Goal: Find contact information: Find contact information

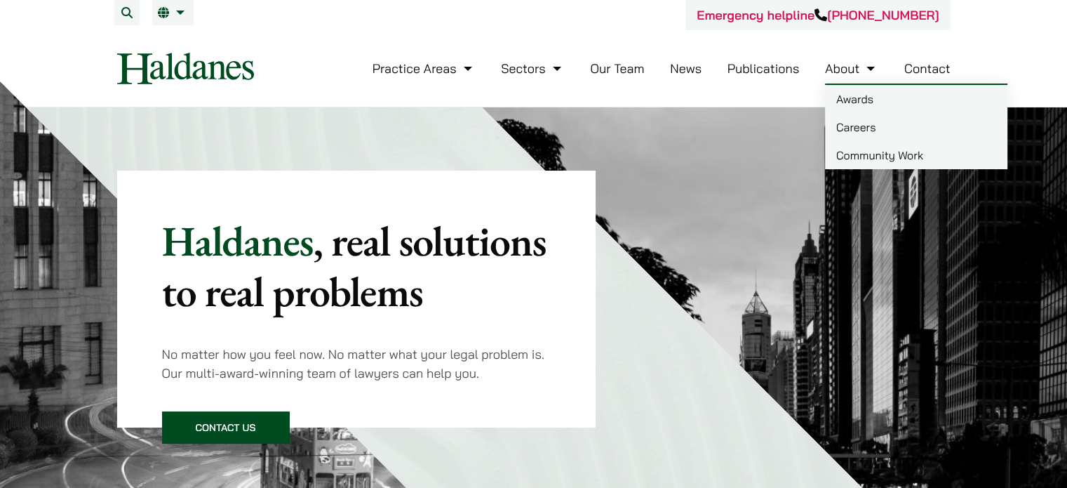
click at [940, 68] on link "Contact" at bounding box center [928, 68] width 46 height 16
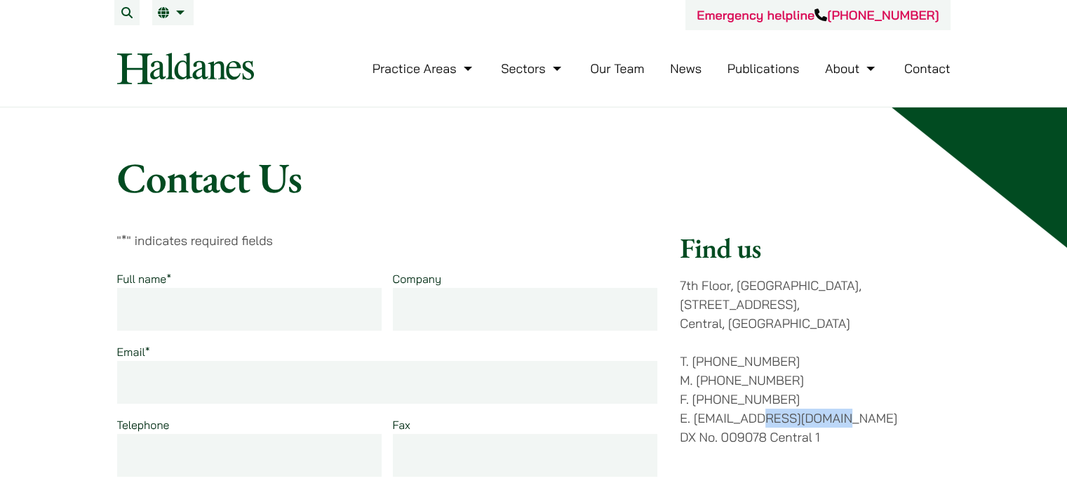
drag, startPoint x: 860, startPoint y: 395, endPoint x: 756, endPoint y: 400, distance: 104.7
click at [756, 400] on p "T. (852) 2868 1234 M. (852) 9763 5524 F. (852) 2845 1637 E. enquiries@haldanes.…" at bounding box center [815, 399] width 270 height 95
copy p "haldanes.com"
click at [622, 72] on link "Our Team" at bounding box center [617, 68] width 54 height 16
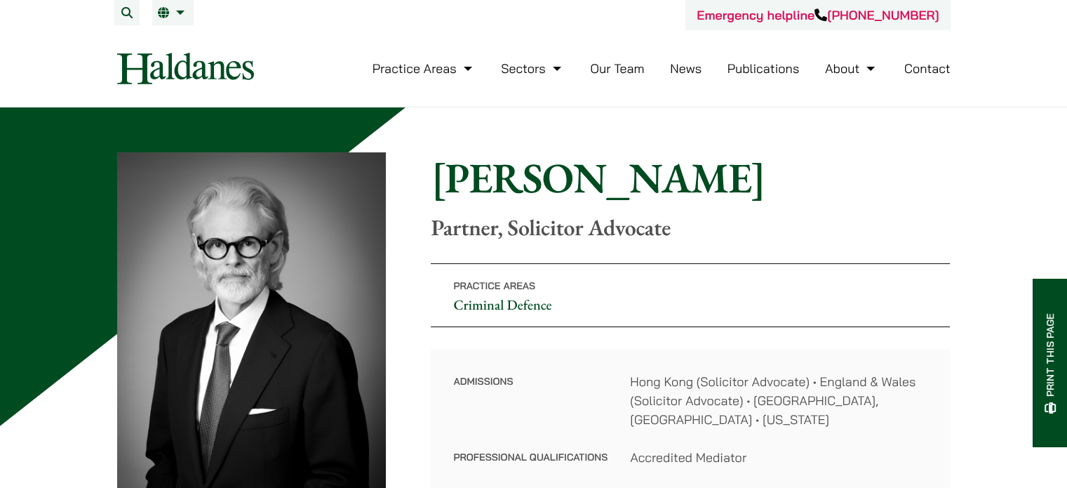
click at [623, 67] on link "Our Team" at bounding box center [617, 68] width 54 height 16
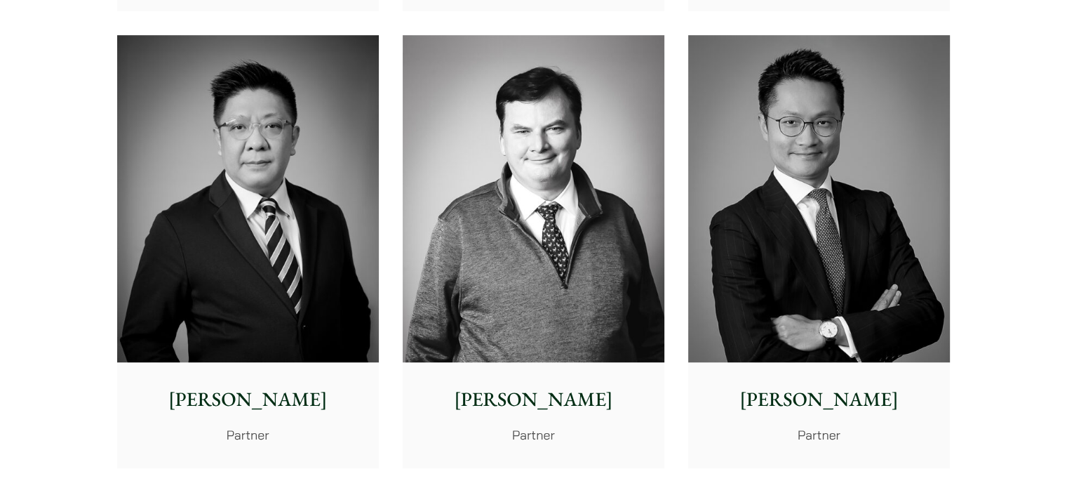
scroll to position [912, 0]
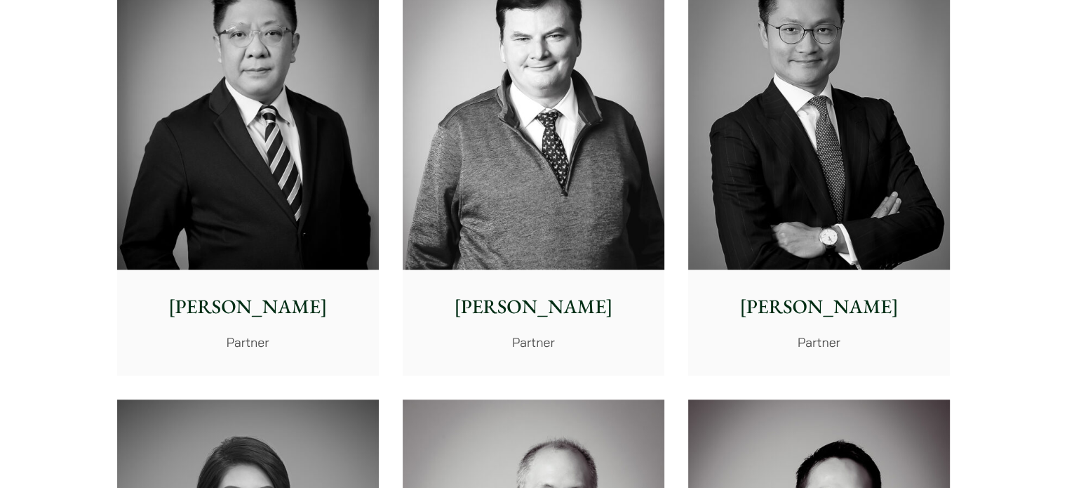
click at [538, 344] on p "Partner" at bounding box center [533, 342] width 239 height 19
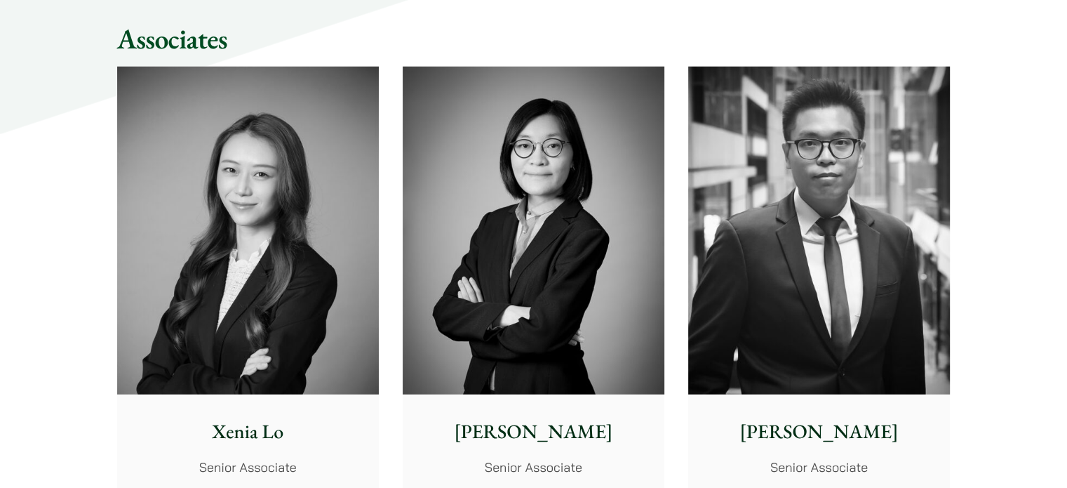
scroll to position [3789, 0]
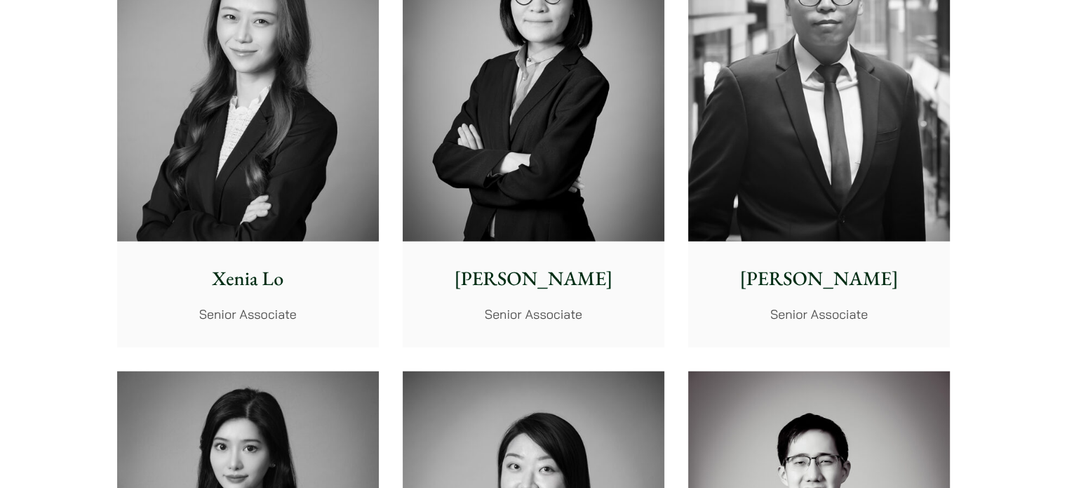
click at [253, 283] on p "Xenia Lo" at bounding box center [247, 278] width 239 height 29
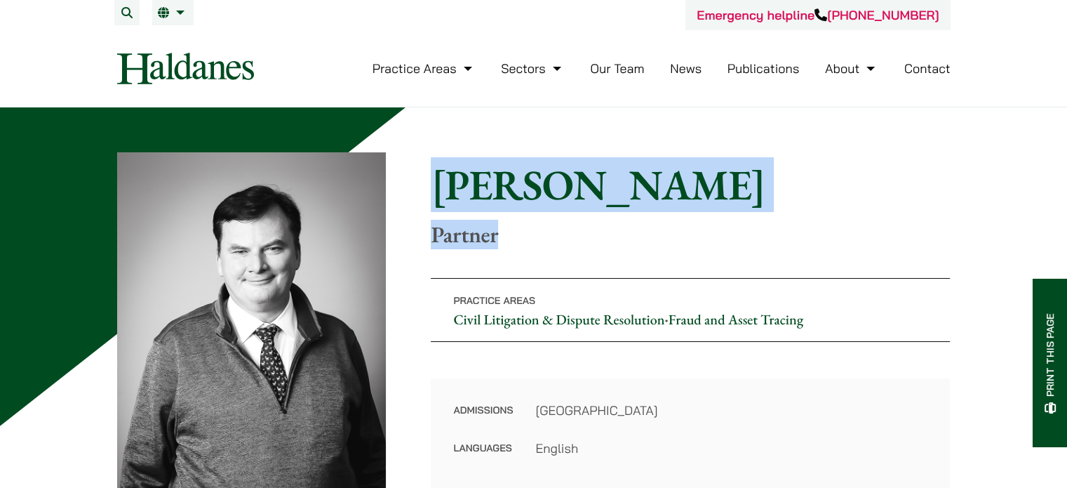
drag, startPoint x: 473, startPoint y: 215, endPoint x: 433, endPoint y: 190, distance: 46.9
click at [433, 190] on div "Home » Lawyers » [PERSON_NAME] [PERSON_NAME] Partner" at bounding box center [690, 203] width 519 height 88
copy div "[PERSON_NAME] Partner"
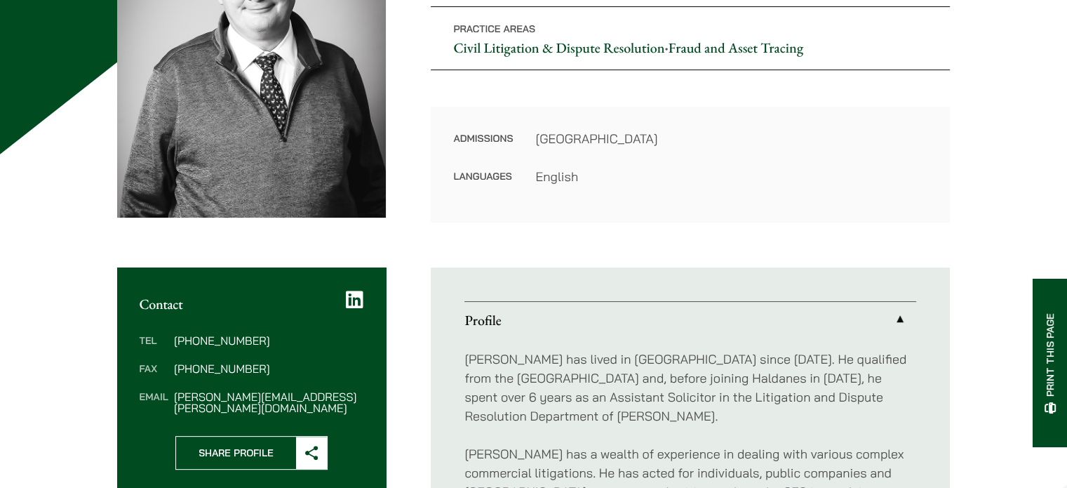
scroll to position [281, 0]
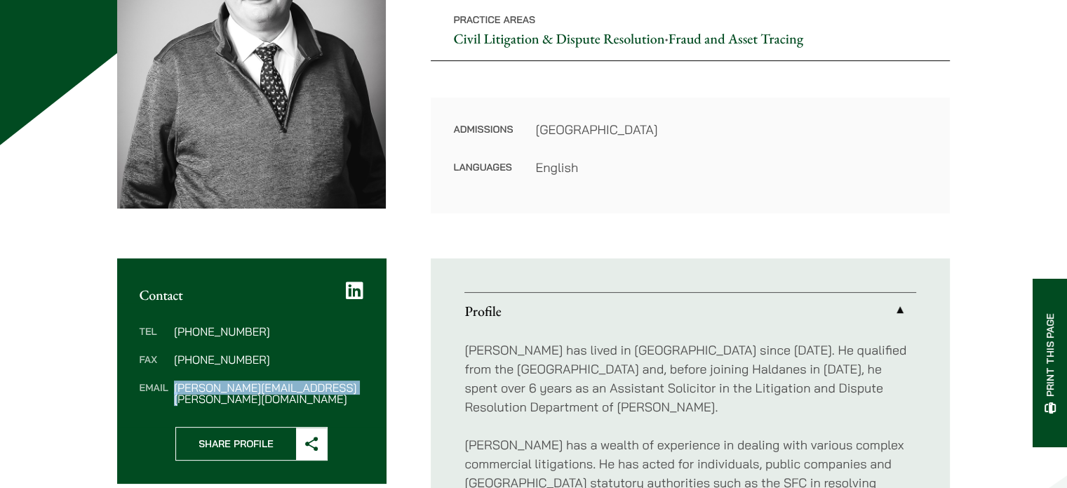
drag, startPoint x: 350, startPoint y: 389, endPoint x: 173, endPoint y: 387, distance: 177.6
click at [173, 387] on dl "Tel (852) 2230 2881 Fax (852) 2845 1637 Email patrick.rattigan@haldanes.com" at bounding box center [252, 365] width 225 height 79
copy dd "patrick.rattigan@haldanes.com"
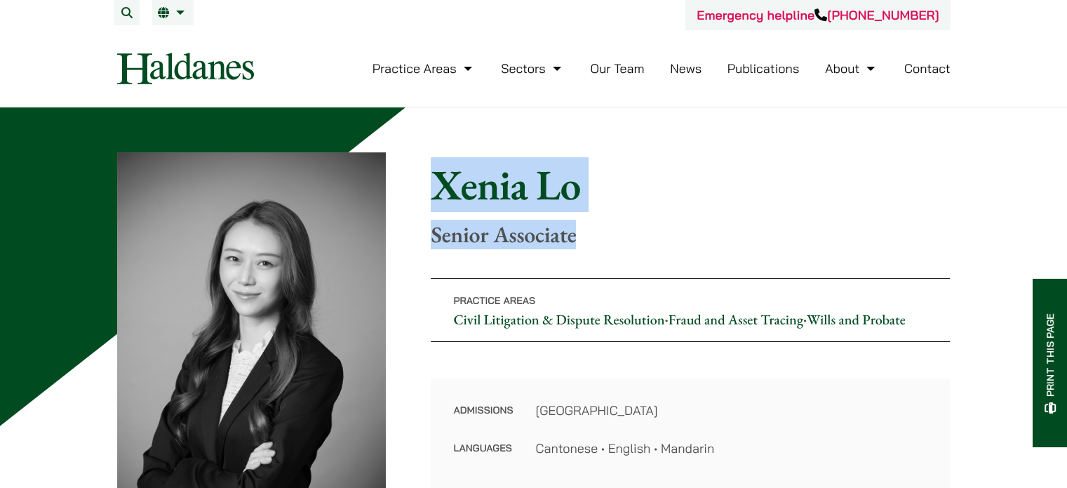
drag, startPoint x: 585, startPoint y: 241, endPoint x: 421, endPoint y: 194, distance: 169.9
click at [432, 196] on div "Home » Lawyers » [PERSON_NAME] [PERSON_NAME] Senior Associate" at bounding box center [690, 203] width 519 height 88
copy div "[PERSON_NAME] Senior Associate"
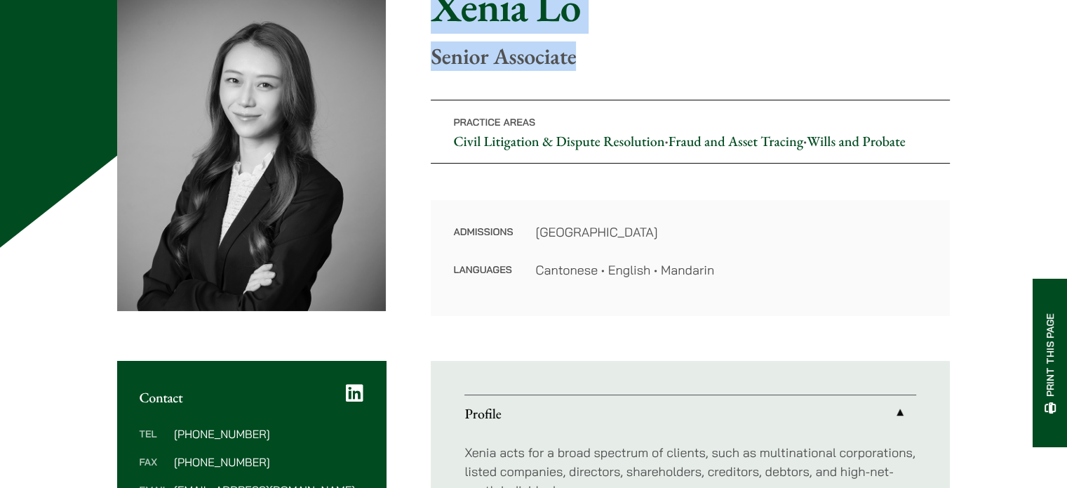
scroll to position [281, 0]
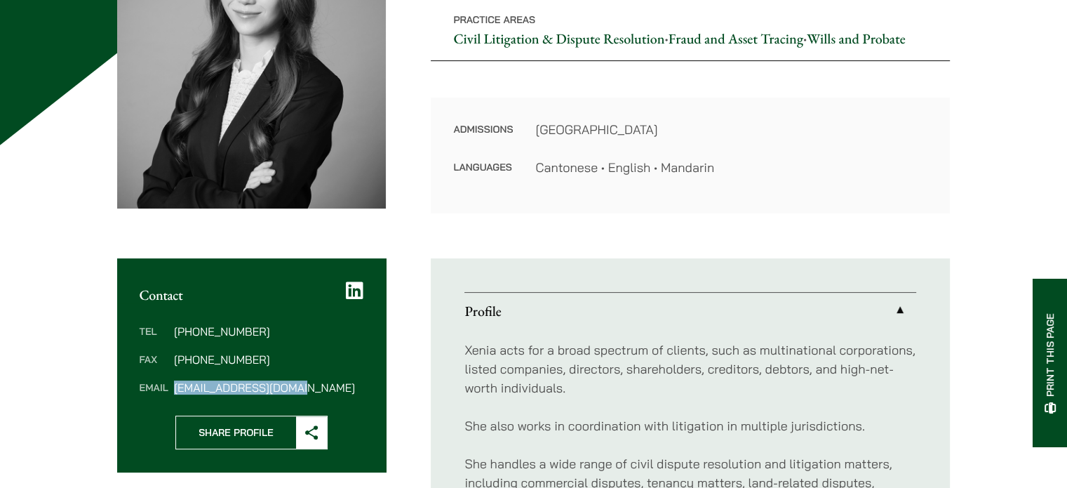
drag, startPoint x: 306, startPoint y: 387, endPoint x: 173, endPoint y: 387, distance: 133.3
click at [173, 387] on dl "Tel [PHONE_NUMBER] Fax [PHONE_NUMBER] Email [EMAIL_ADDRESS][DOMAIN_NAME]" at bounding box center [252, 359] width 225 height 67
copy dd "[EMAIL_ADDRESS][DOMAIN_NAME]"
